Goal: Task Accomplishment & Management: Use online tool/utility

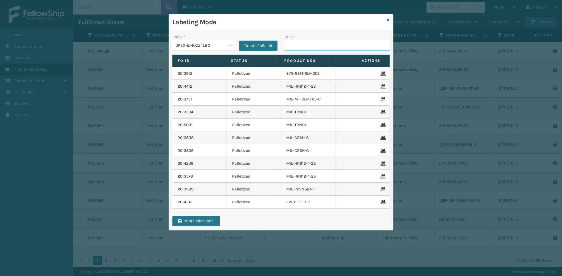
click at [301, 43] on input "UPC *" at bounding box center [336, 45] width 105 height 11
type input "SV1RMT"
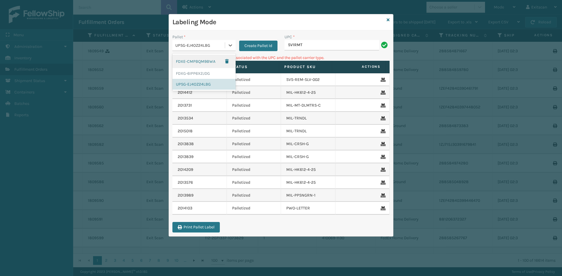
click at [220, 45] on div "UPSG-EJ4OZ24LBG" at bounding box center [200, 45] width 50 height 6
click at [208, 73] on div "FDXG-6IPP6X2JDG" at bounding box center [203, 73] width 63 height 11
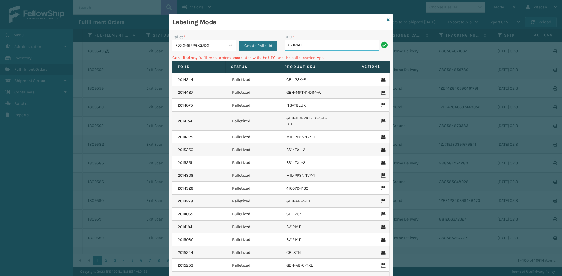
click at [331, 41] on input "SV1RMT" at bounding box center [331, 45] width 94 height 11
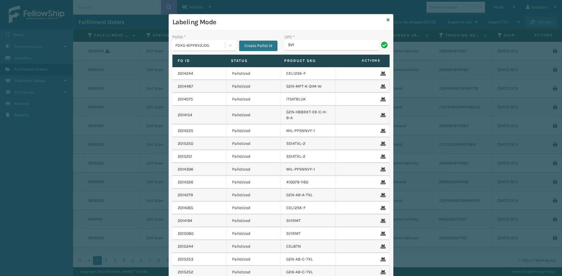
type input "SV1RMT"
type input "GEN-HBBRKT-EK-C-H-B-A"
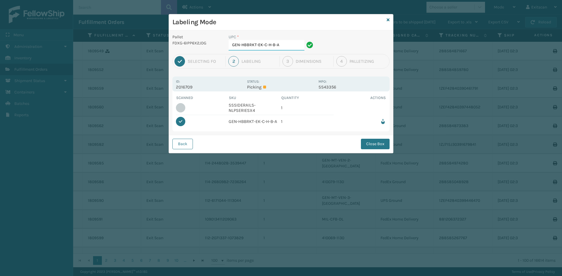
drag, startPoint x: 290, startPoint y: 47, endPoint x: 228, endPoint y: 60, distance: 63.0
click at [228, 60] on div "Pallet FDXG-6IPP6X2JDG UPC * GEN-HBBRKT-EK-C-H-B-A 1 Selecting FO 2 Labeling 3 …" at bounding box center [281, 91] width 224 height 123
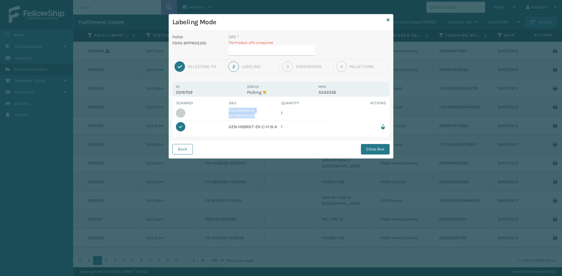
drag, startPoint x: 255, startPoint y: 116, endPoint x: 228, endPoint y: 113, distance: 27.4
click at [228, 113] on td "SSSIDERAILS-NLPSERIESX4" at bounding box center [254, 113] width 53 height 14
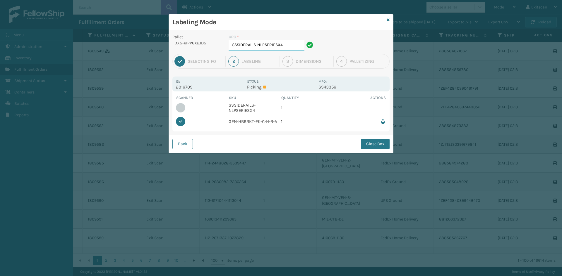
click at [290, 41] on input "SSSIDERAILS-NLPSERIESX4" at bounding box center [266, 45] width 76 height 11
type input "SSSIDERAILS-NLPSERIESX4"
click at [326, 123] on td "1" at bounding box center [307, 121] width 53 height 13
click at [379, 144] on button "Close Box" at bounding box center [375, 144] width 29 height 11
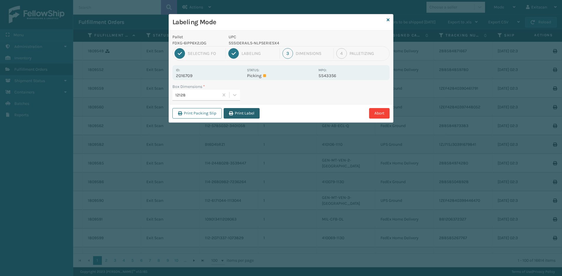
click at [240, 114] on button "Print Label" at bounding box center [241, 113] width 36 height 11
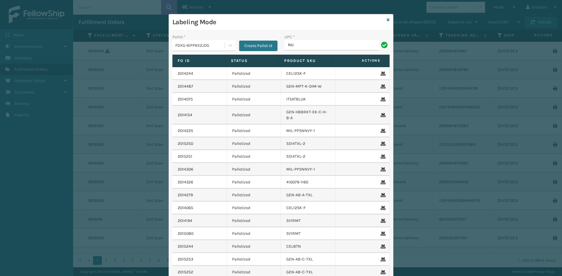
type input "NU106KDQ-COVER"
type input "S"
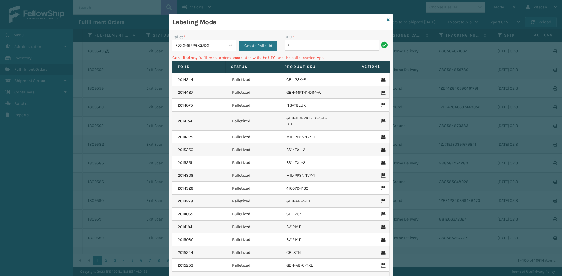
type input "SSSIDERAILS-NLPSERIESX4"
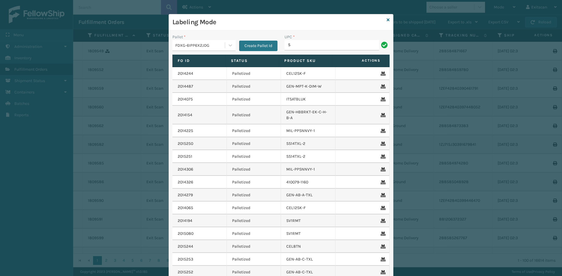
type input "SSSIDERAILS-NLPSERIESX4"
type input "NEFHBBRKT"
type input "SSLEGS3INCH"
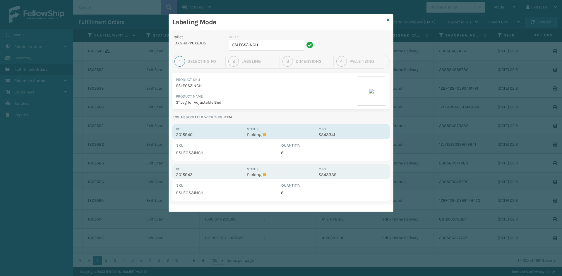
click at [212, 127] on div "Id: 2015940" at bounding box center [210, 131] width 68 height 11
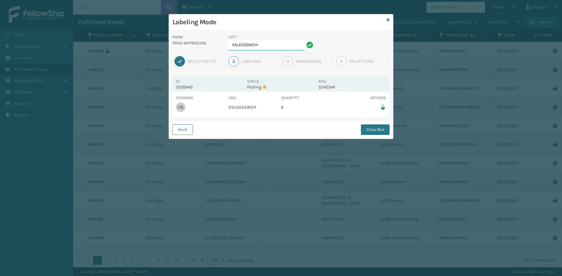
click at [268, 43] on input "SSLEGS3INCH" at bounding box center [266, 45] width 76 height 11
click at [369, 127] on button "Close Box" at bounding box center [375, 130] width 29 height 11
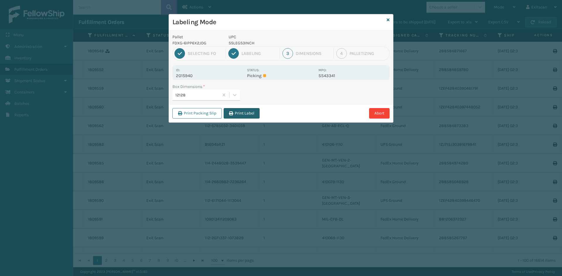
click at [234, 117] on button "Print Label" at bounding box center [241, 113] width 36 height 11
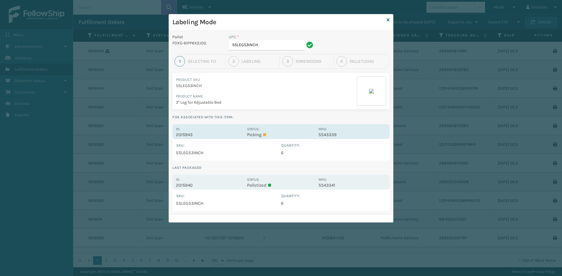
click at [198, 126] on div "Id: 2015943" at bounding box center [210, 131] width 68 height 11
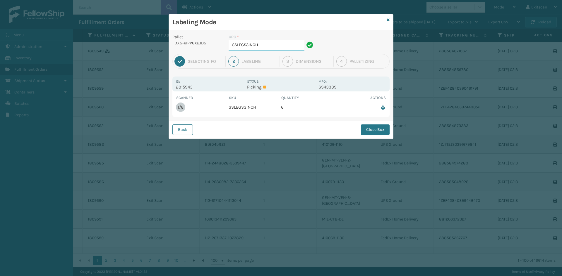
click at [274, 44] on input "SSLEGS3INCH" at bounding box center [266, 45] width 76 height 11
click at [378, 127] on button "Close Box" at bounding box center [375, 130] width 29 height 11
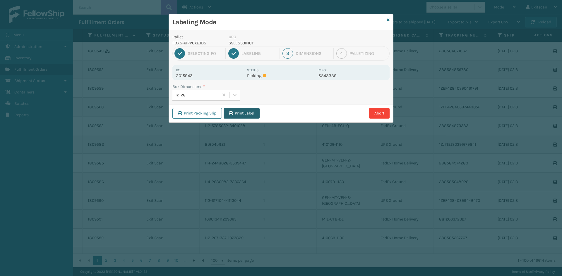
click at [240, 116] on button "Print Label" at bounding box center [241, 113] width 36 height 11
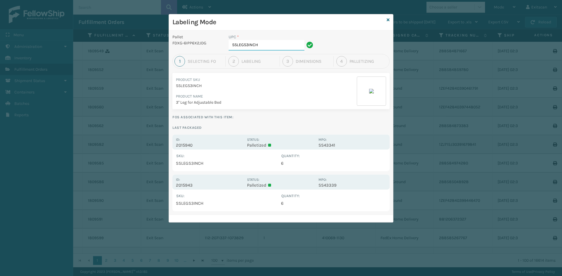
click at [266, 43] on input "SSLEGS3INCH" at bounding box center [266, 45] width 76 height 11
type input "S"
type input "SSLEGS5INCH"
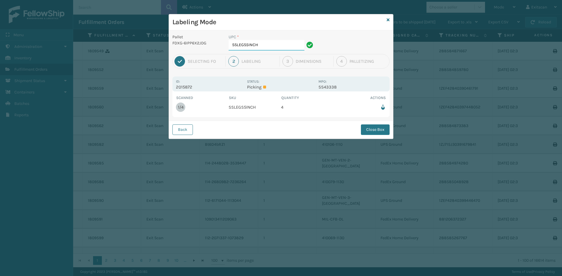
click at [266, 43] on input "SSLEGS5INCH" at bounding box center [266, 45] width 76 height 11
click at [379, 130] on button "Close Box" at bounding box center [375, 130] width 29 height 11
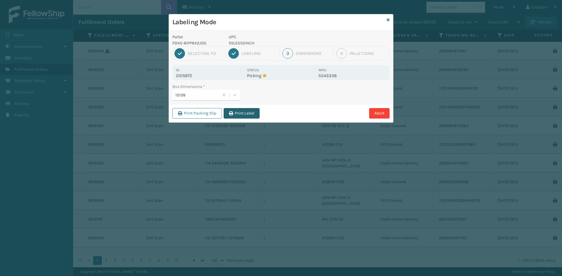
click at [241, 115] on button "Print Label" at bounding box center [241, 113] width 36 height 11
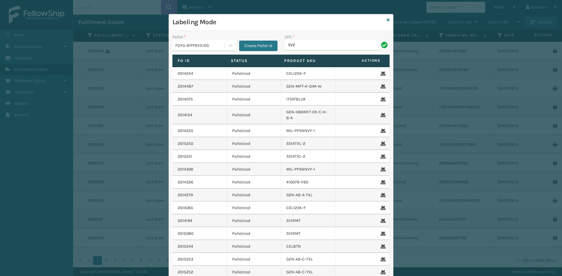
type input "SV2RMT"
type input "GEN-HBBRKT-P-EQFT"
type input "GEN-MPT-T-TC-W"
